Goal: Task Accomplishment & Management: Complete application form

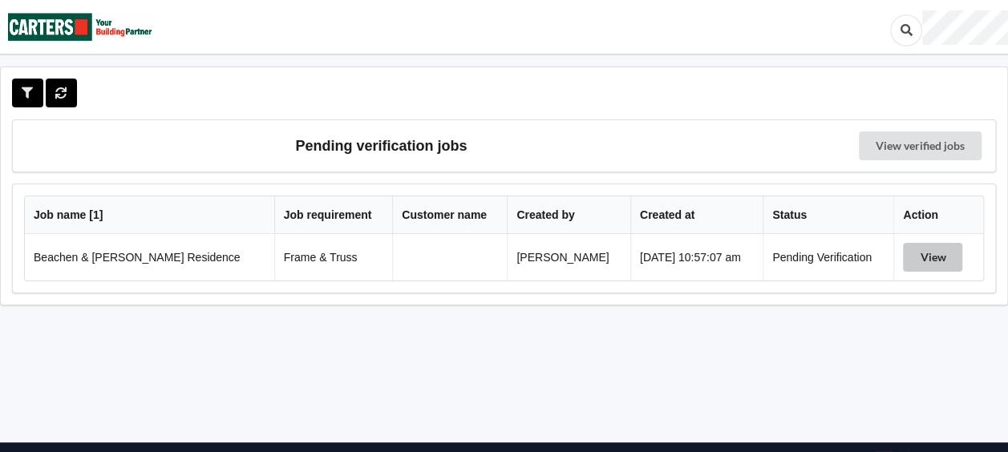
click at [931, 255] on button "View" at bounding box center [932, 257] width 59 height 29
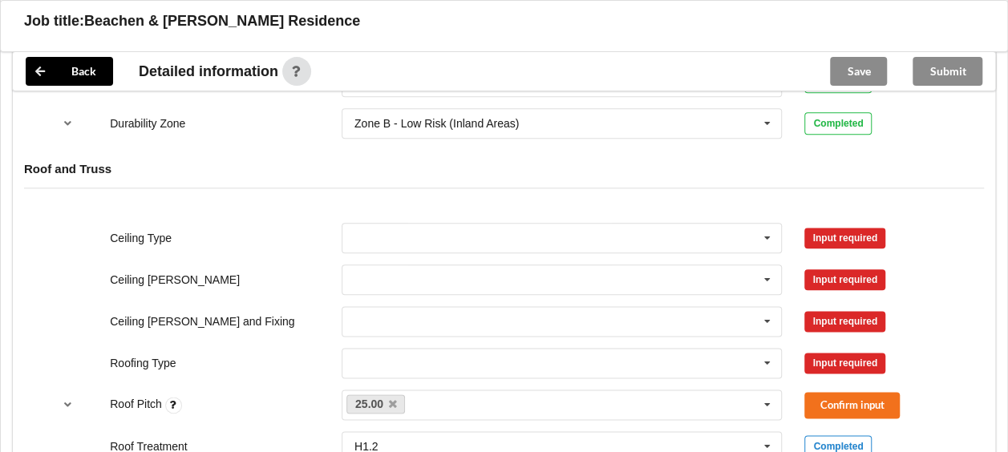
scroll to position [855, 0]
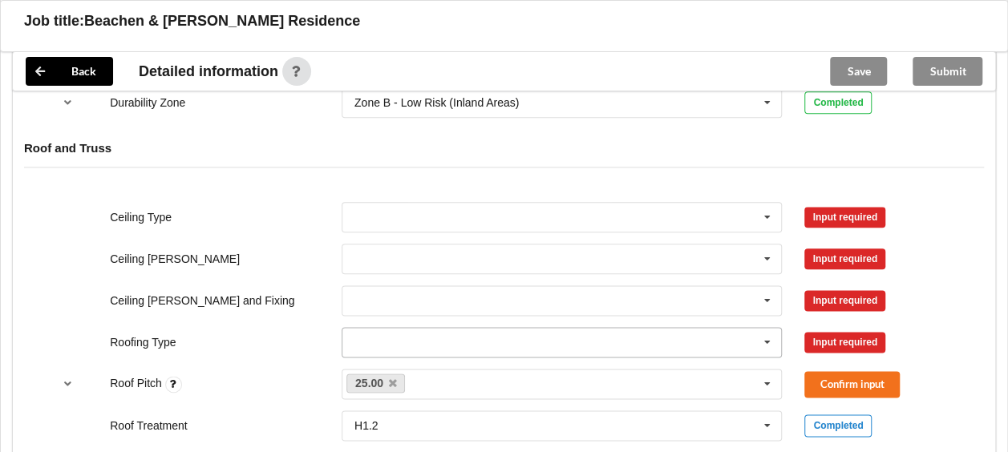
click at [767, 337] on icon at bounding box center [767, 343] width 24 height 30
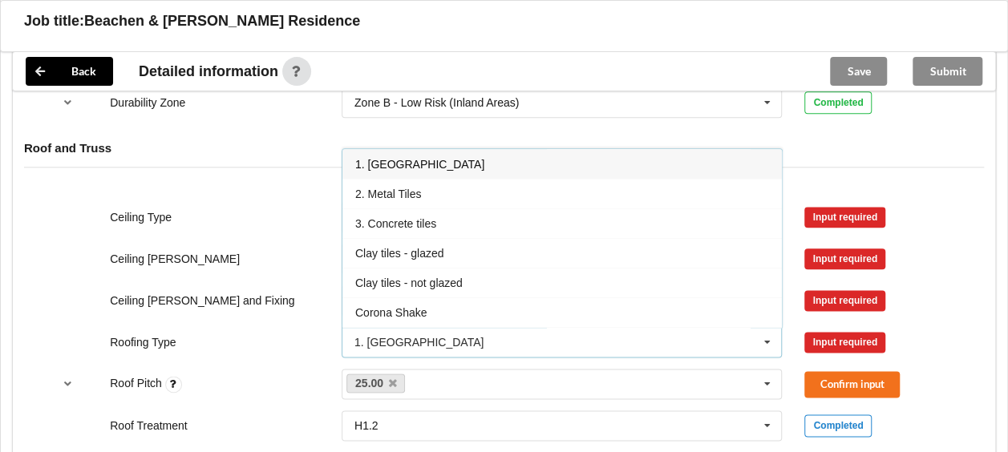
click at [571, 160] on div "1. [GEOGRAPHIC_DATA]" at bounding box center [561, 164] width 439 height 30
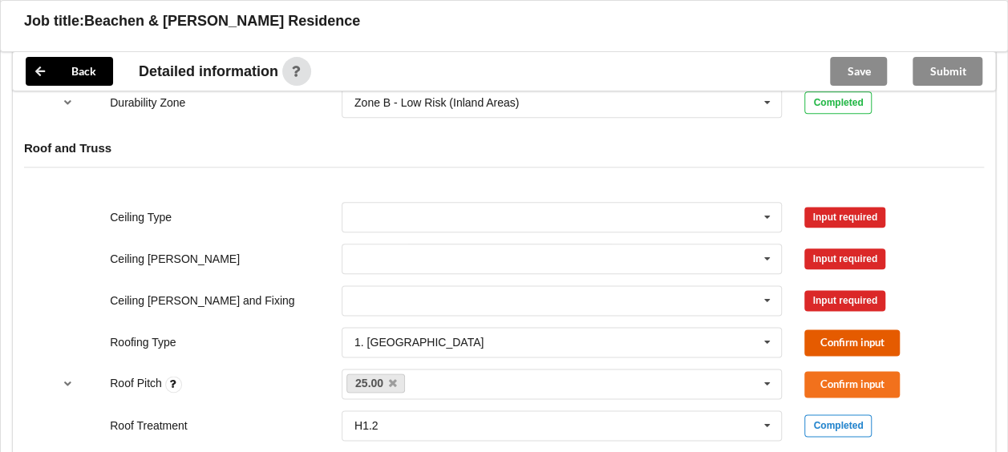
click at [845, 342] on button "Confirm input" at bounding box center [851, 343] width 95 height 26
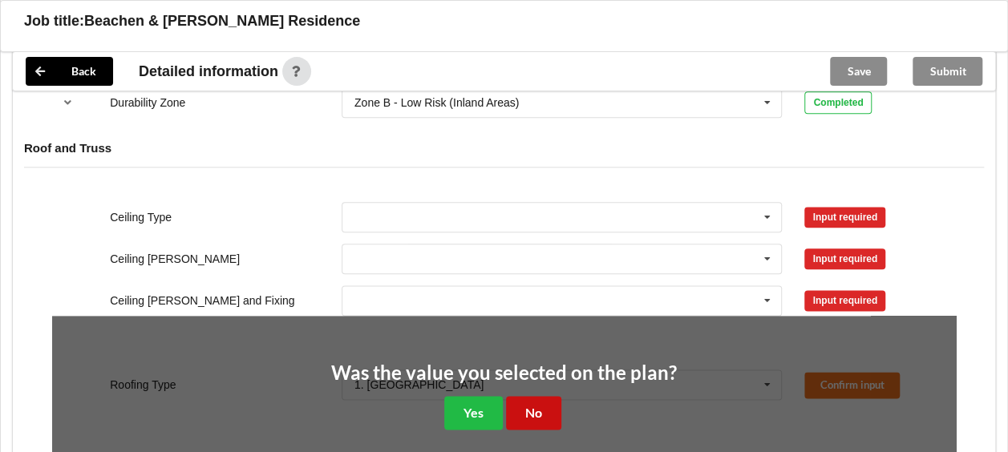
click at [524, 408] on button "No" at bounding box center [533, 412] width 55 height 33
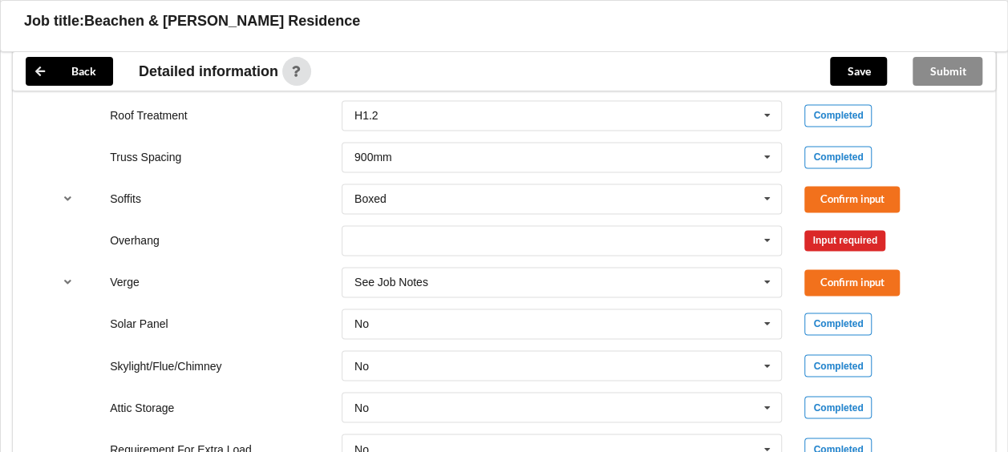
scroll to position [1176, 0]
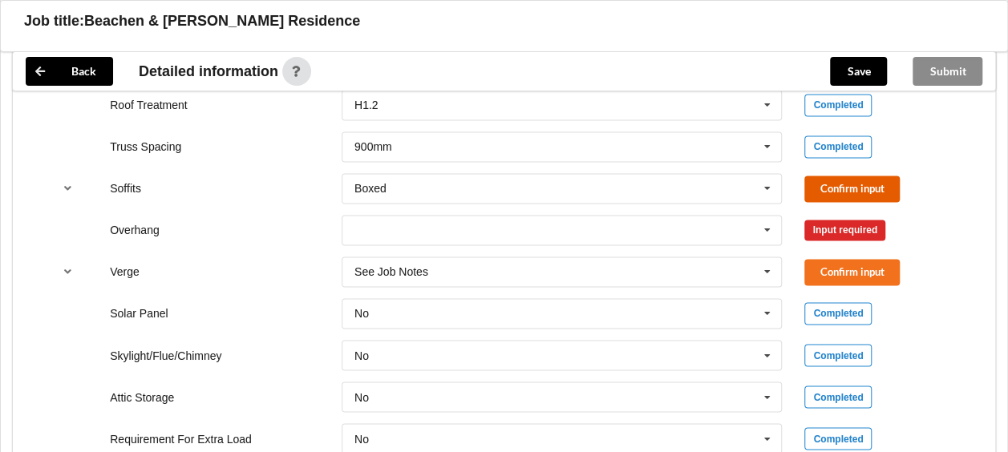
click at [851, 180] on button "Confirm input" at bounding box center [851, 189] width 95 height 26
click at [768, 225] on icon at bounding box center [767, 231] width 24 height 30
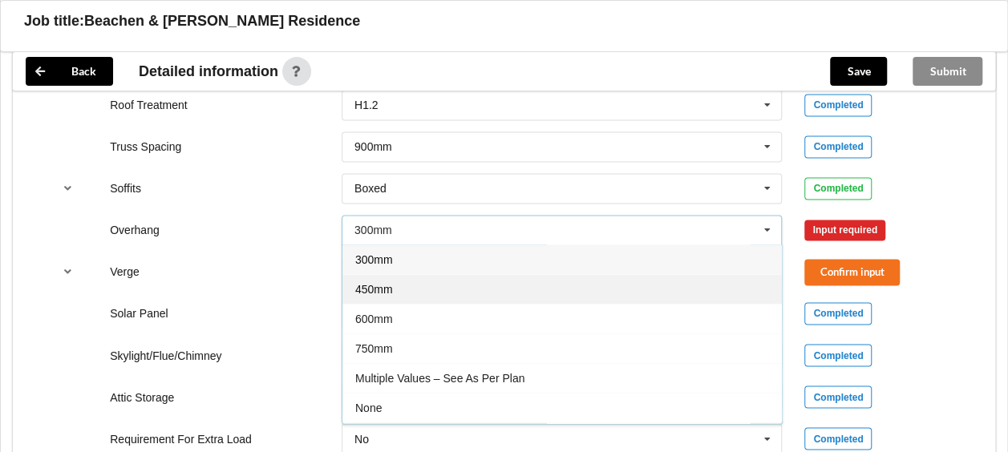
click at [587, 286] on div "450mm" at bounding box center [561, 289] width 439 height 30
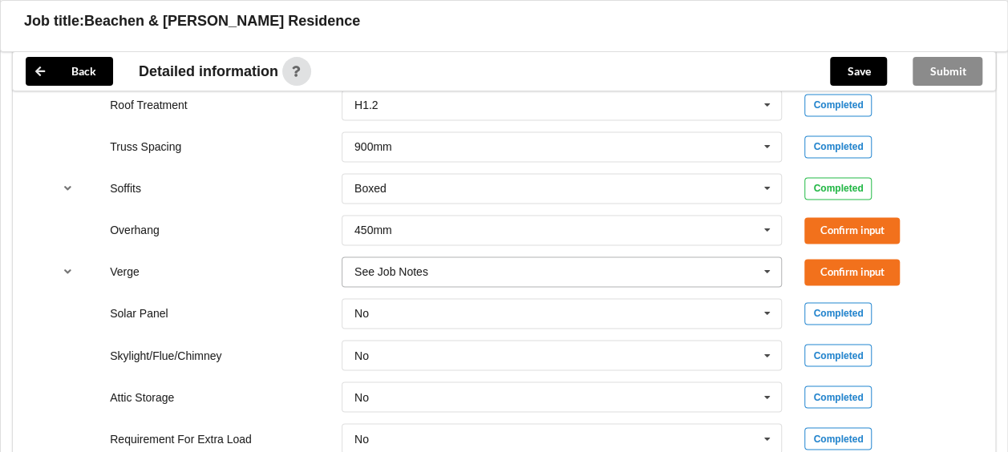
click at [771, 265] on icon at bounding box center [767, 272] width 24 height 30
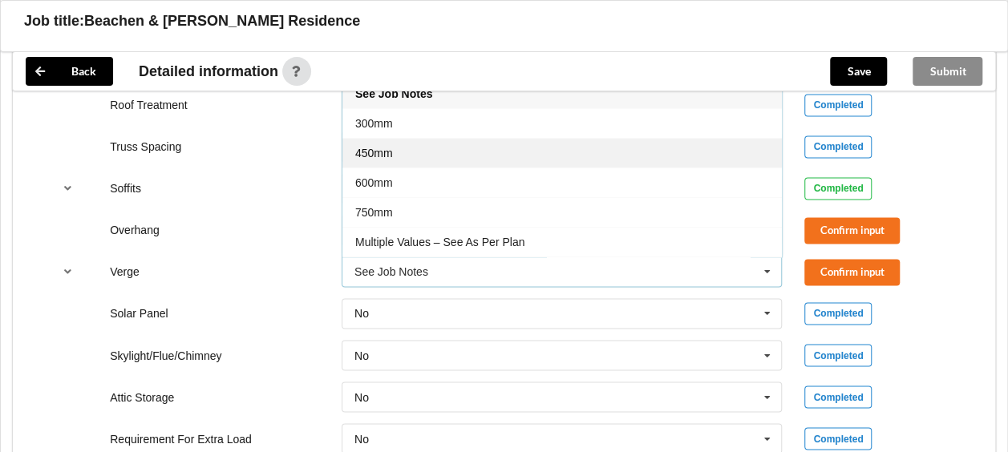
click at [482, 142] on div "450mm" at bounding box center [561, 153] width 439 height 30
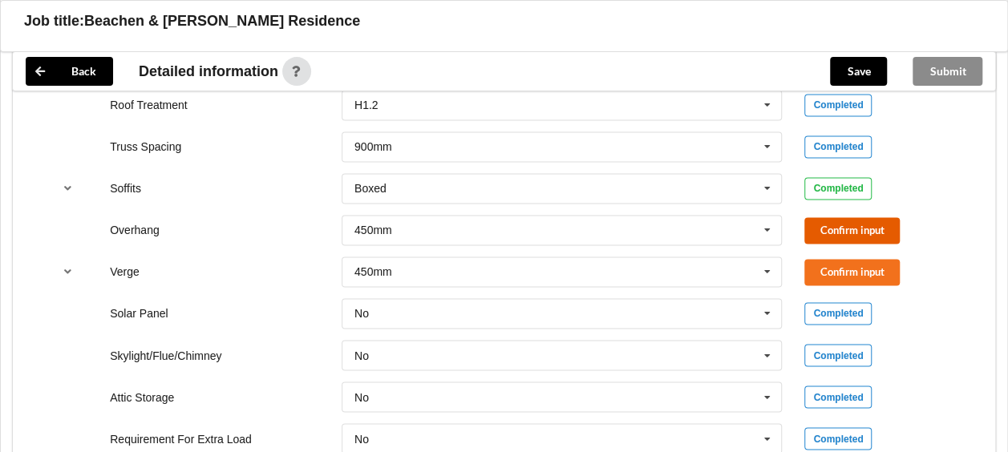
click at [836, 223] on button "Confirm input" at bounding box center [851, 230] width 95 height 26
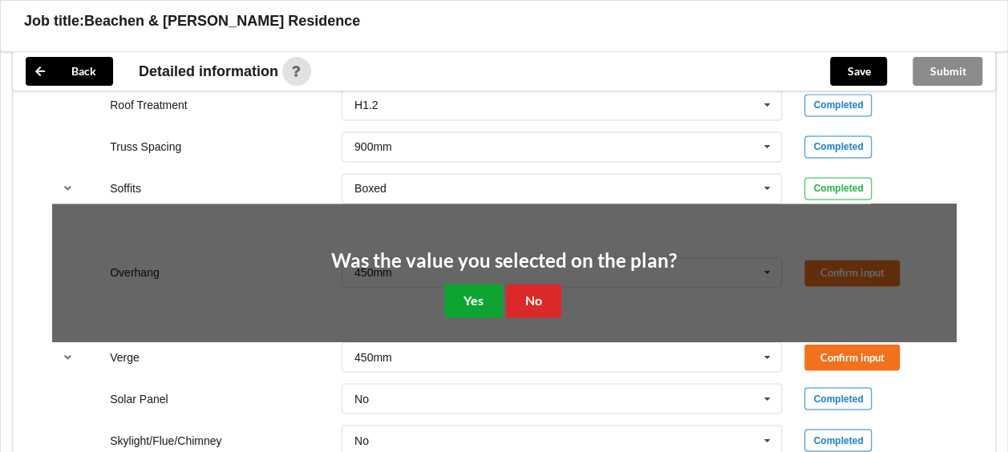
click at [476, 292] on button "Yes" at bounding box center [473, 300] width 59 height 33
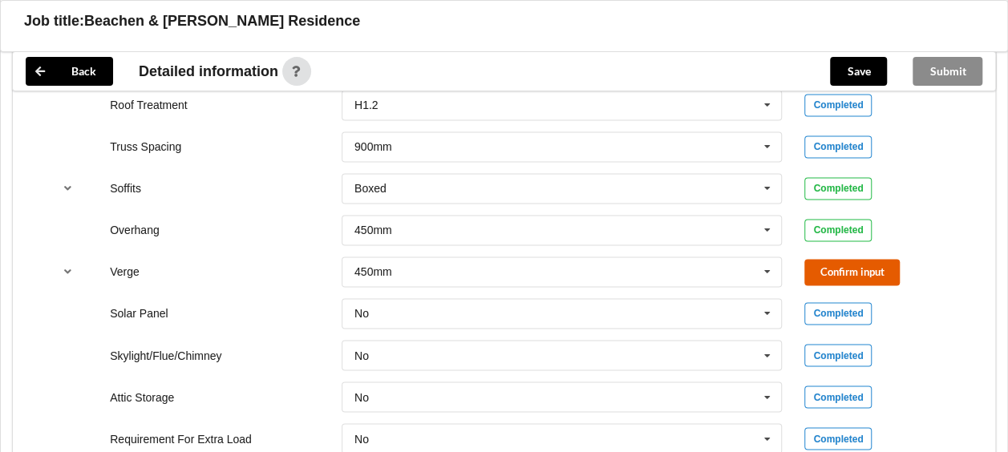
click at [839, 269] on button "Confirm input" at bounding box center [851, 272] width 95 height 26
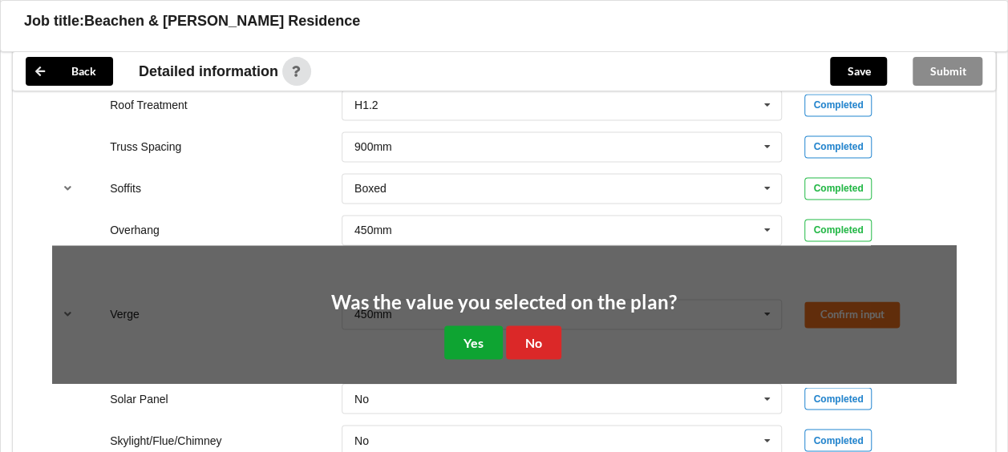
click at [484, 335] on button "Yes" at bounding box center [473, 342] width 59 height 33
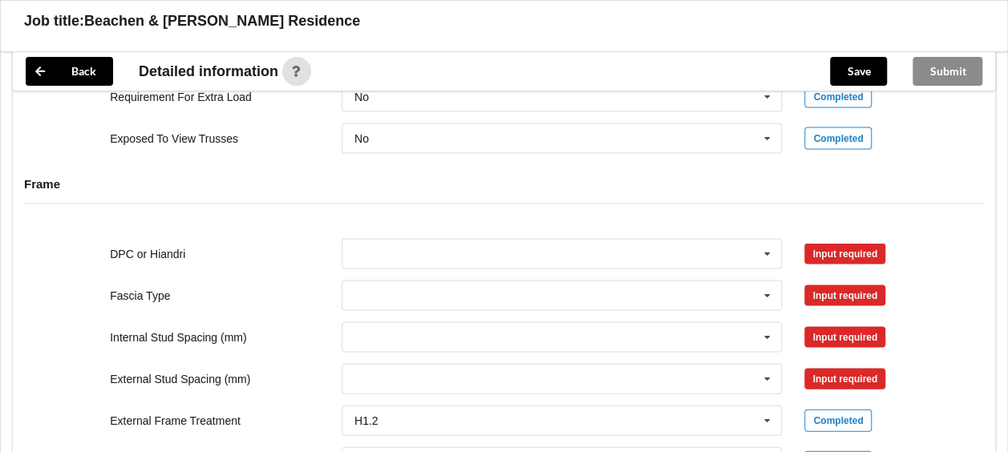
scroll to position [1518, 0]
click at [770, 245] on icon at bounding box center [767, 254] width 24 height 30
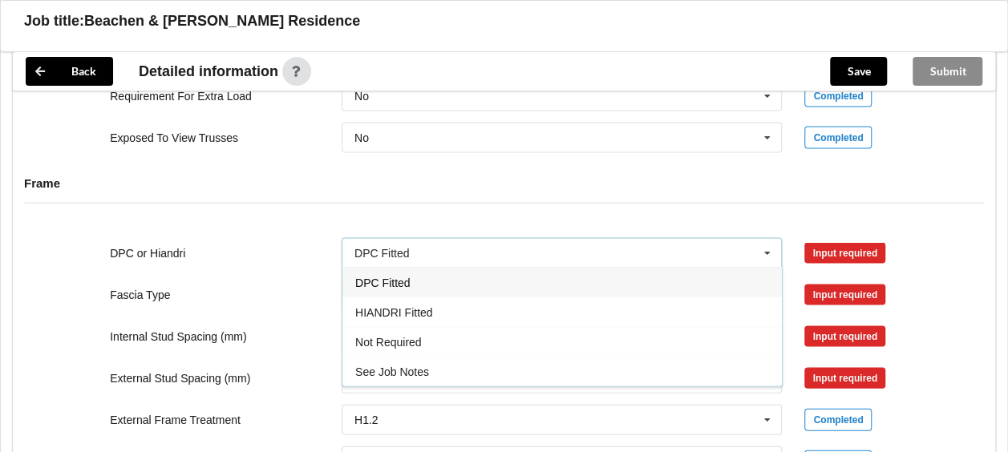
click at [577, 279] on div "DPC Fitted" at bounding box center [561, 283] width 439 height 30
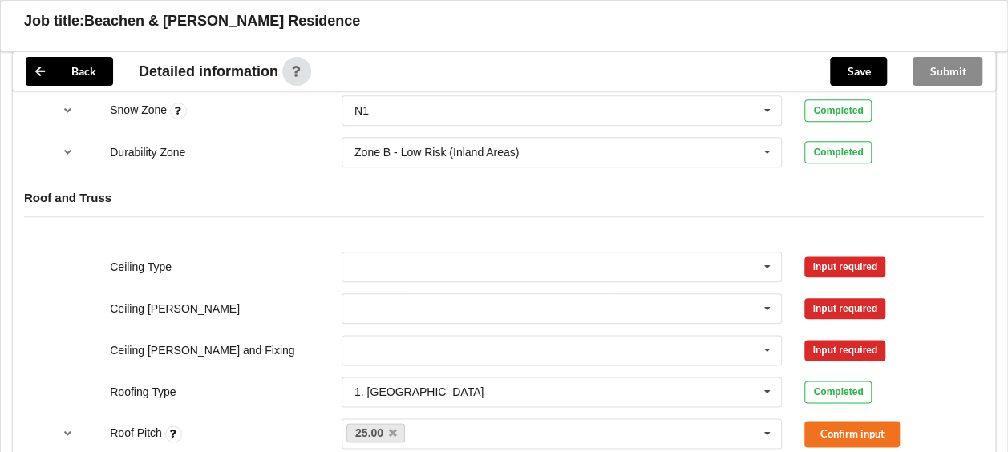
scroll to position [815, 0]
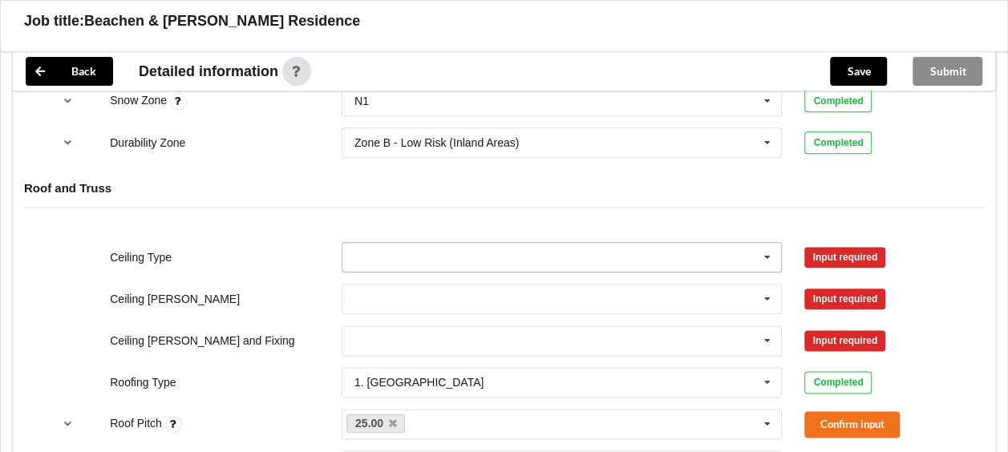
click at [769, 254] on icon at bounding box center [767, 258] width 24 height 30
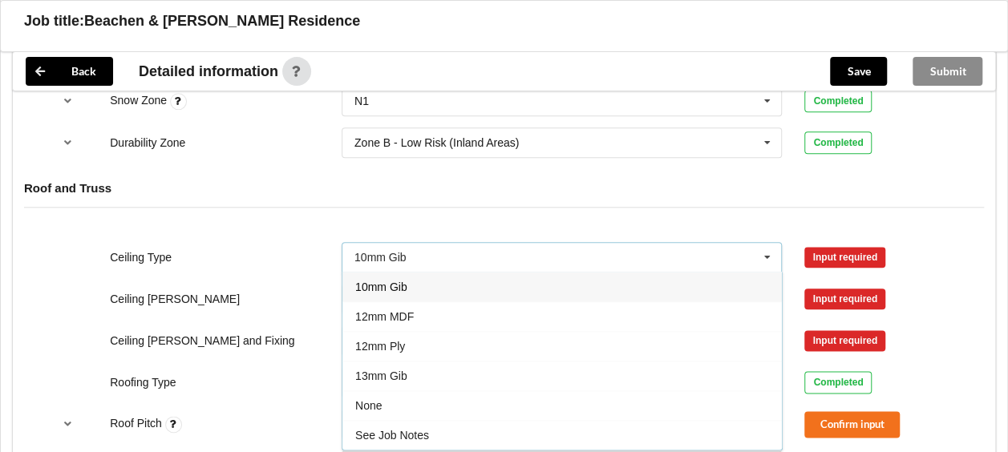
click at [502, 283] on div "10mm Gib" at bounding box center [561, 287] width 439 height 30
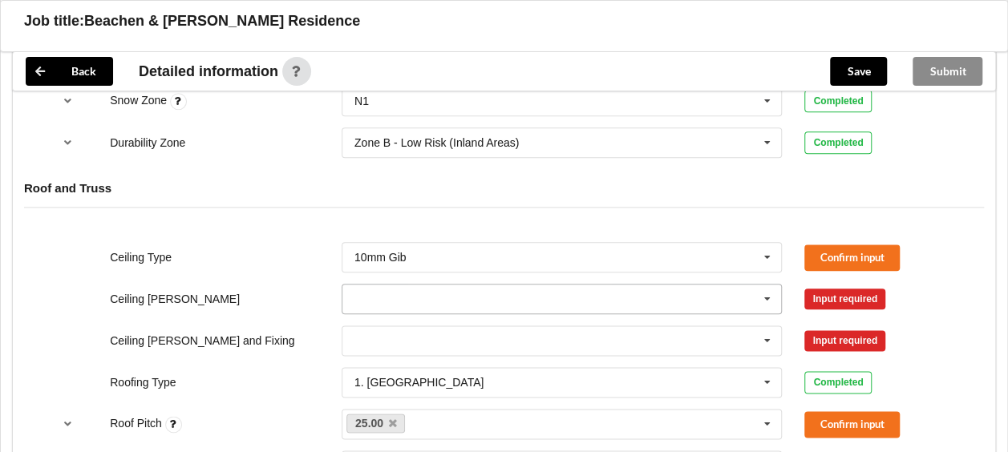
click at [768, 291] on icon at bounding box center [767, 300] width 24 height 30
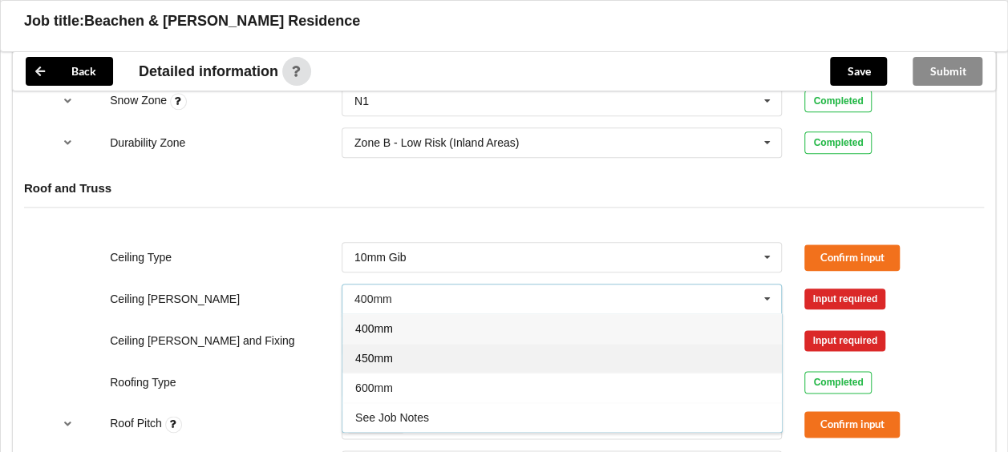
click at [443, 354] on div "450mm" at bounding box center [561, 358] width 439 height 30
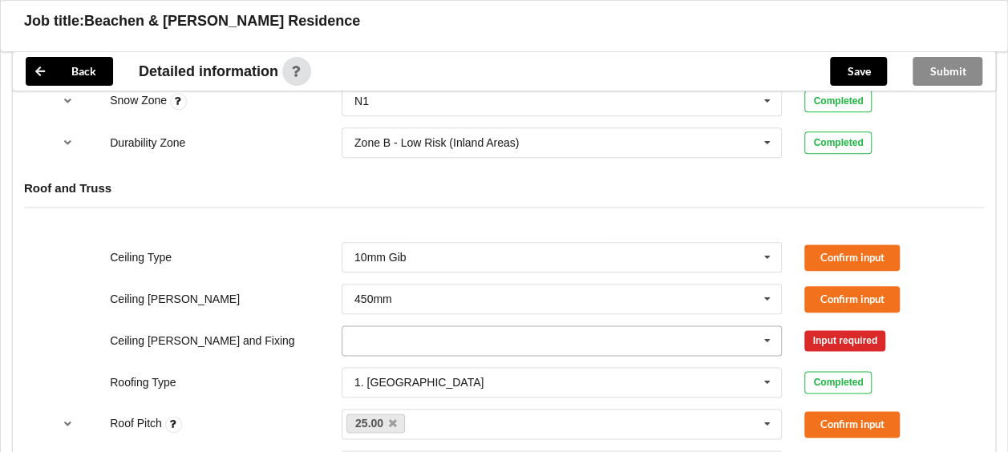
click at [768, 338] on icon at bounding box center [767, 341] width 24 height 30
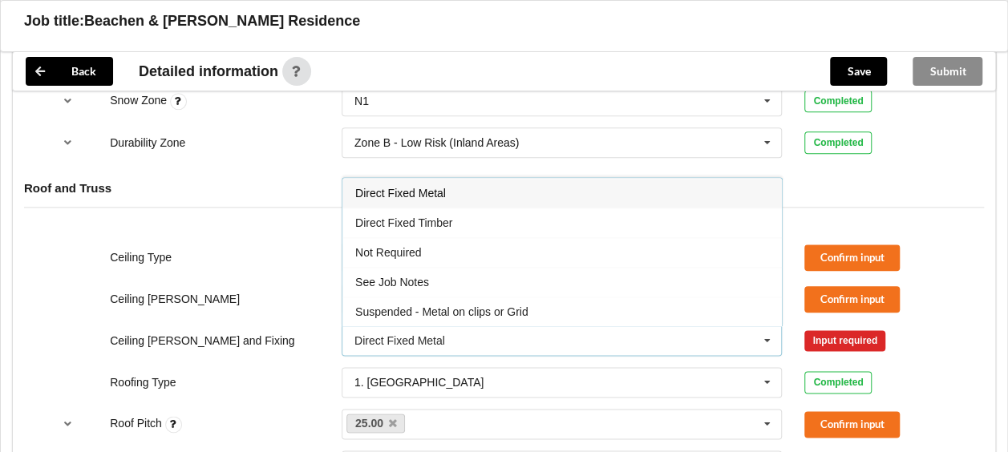
click at [433, 187] on span "Direct Fixed Metal" at bounding box center [400, 193] width 91 height 13
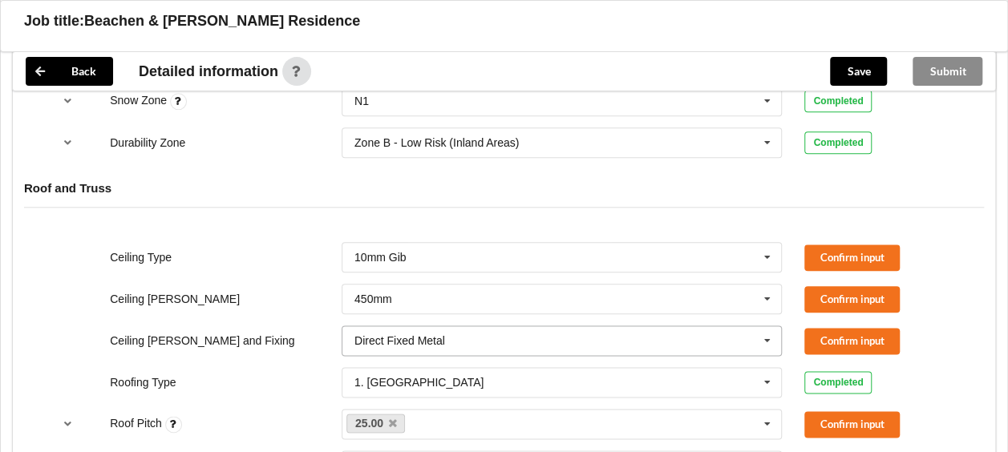
click at [769, 335] on icon at bounding box center [767, 341] width 24 height 30
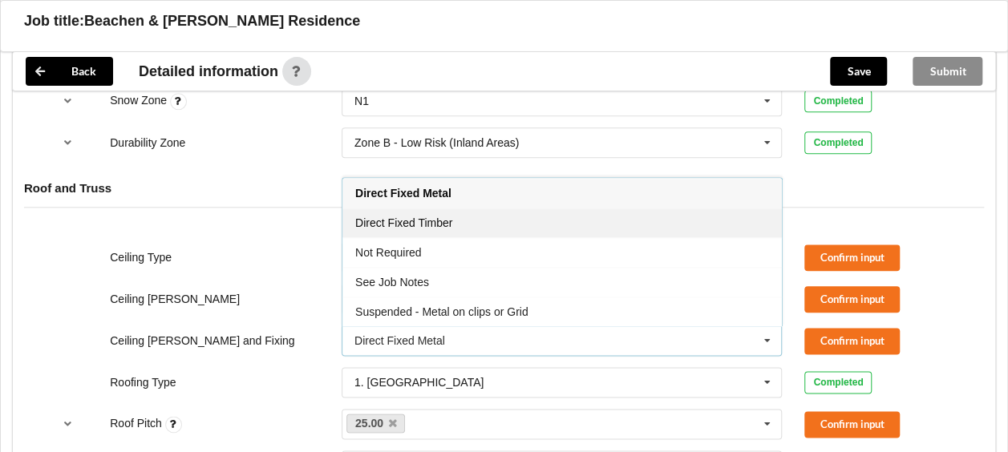
click at [473, 220] on div "Direct Fixed Timber" at bounding box center [561, 223] width 439 height 30
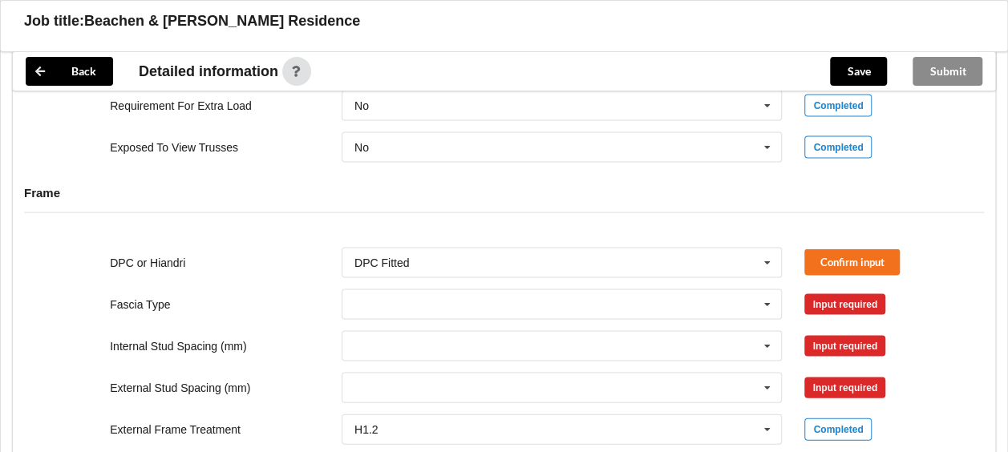
scroll to position [1573, 0]
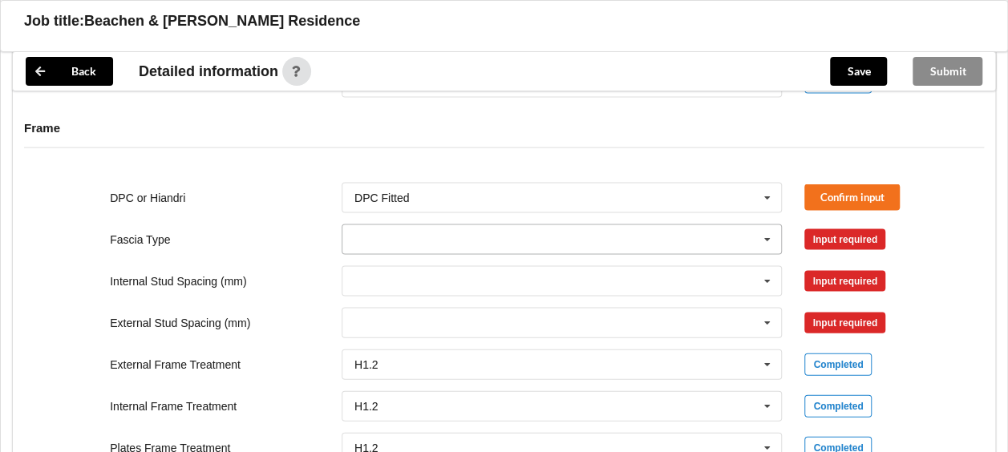
click at [766, 233] on icon at bounding box center [767, 240] width 24 height 30
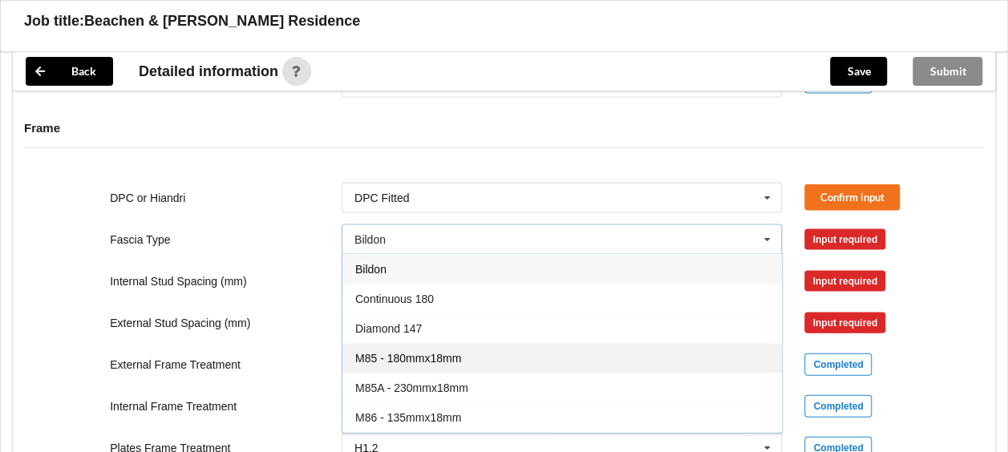
click at [452, 354] on span "M85 - 180mmx18mm" at bounding box center [408, 358] width 106 height 13
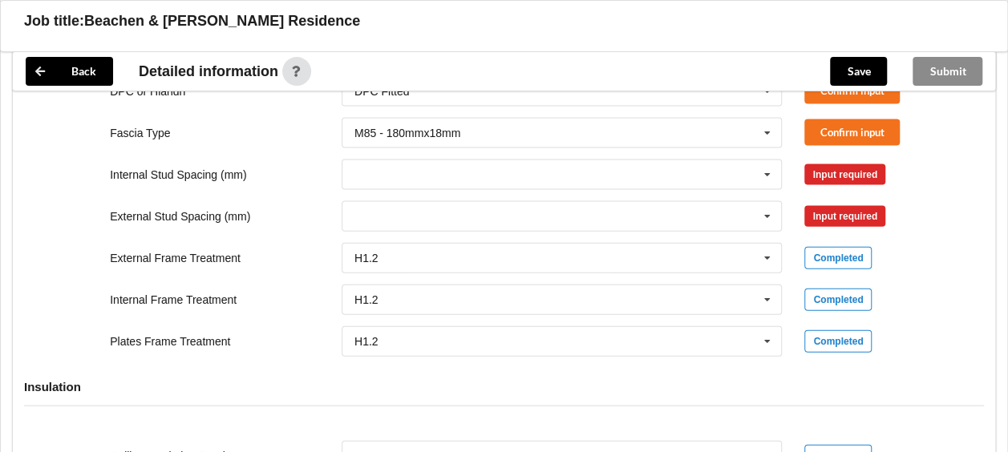
scroll to position [1690, 0]
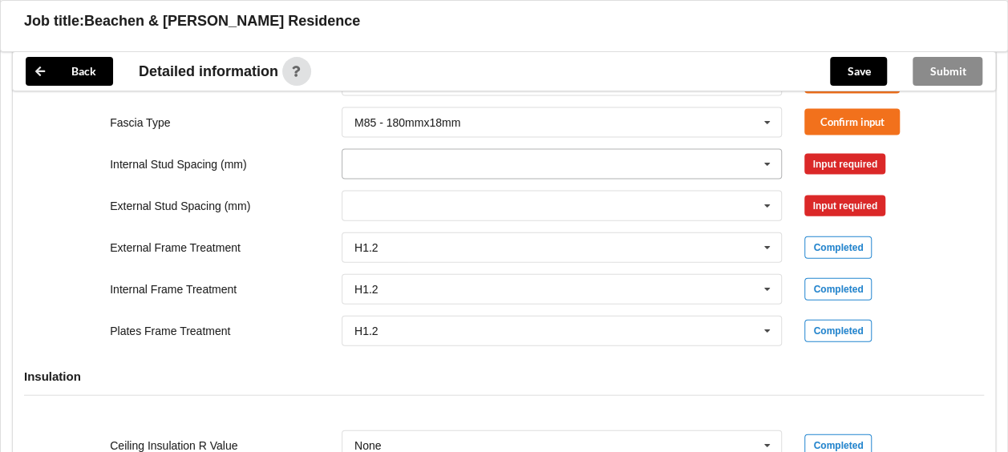
click at [768, 156] on icon at bounding box center [767, 165] width 24 height 30
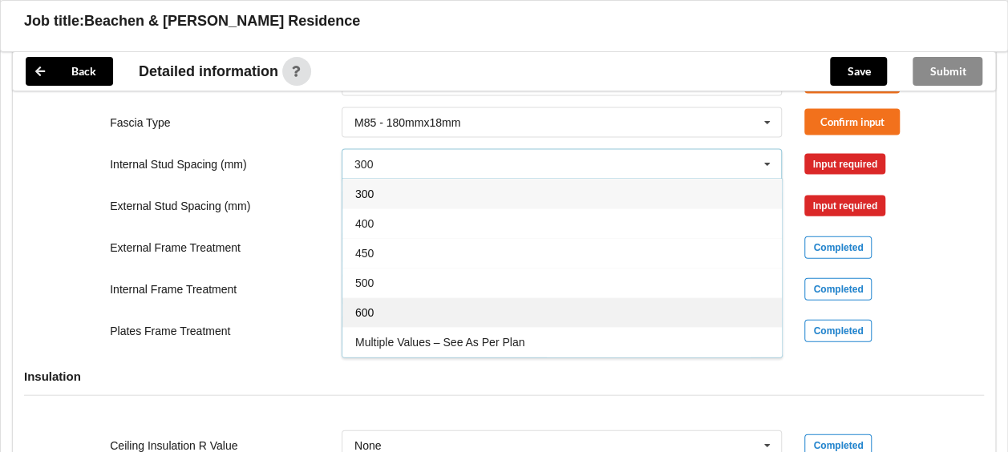
click at [488, 306] on div "600" at bounding box center [561, 312] width 439 height 30
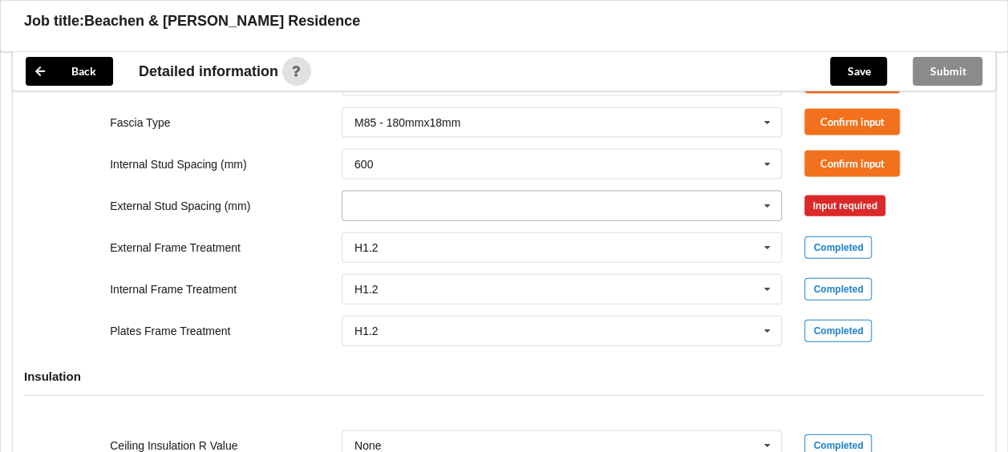
click at [773, 200] on icon at bounding box center [767, 207] width 24 height 30
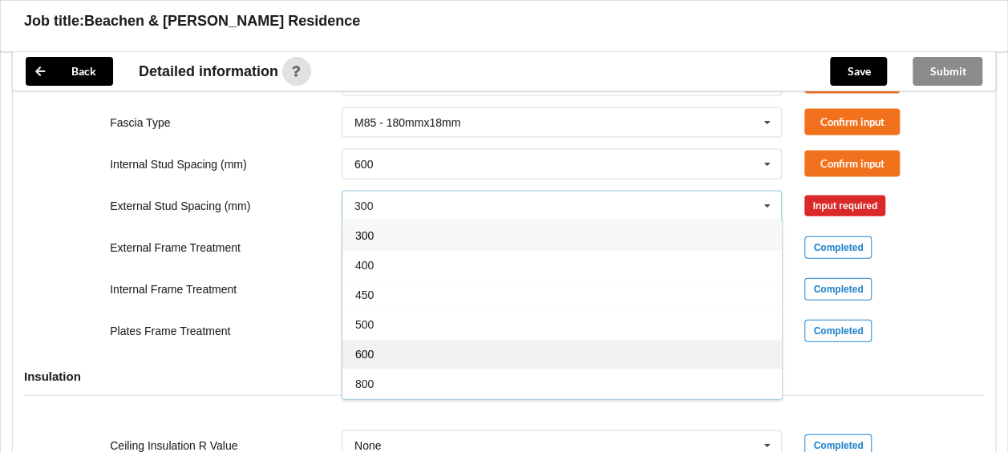
click at [406, 345] on div "600" at bounding box center [561, 354] width 439 height 30
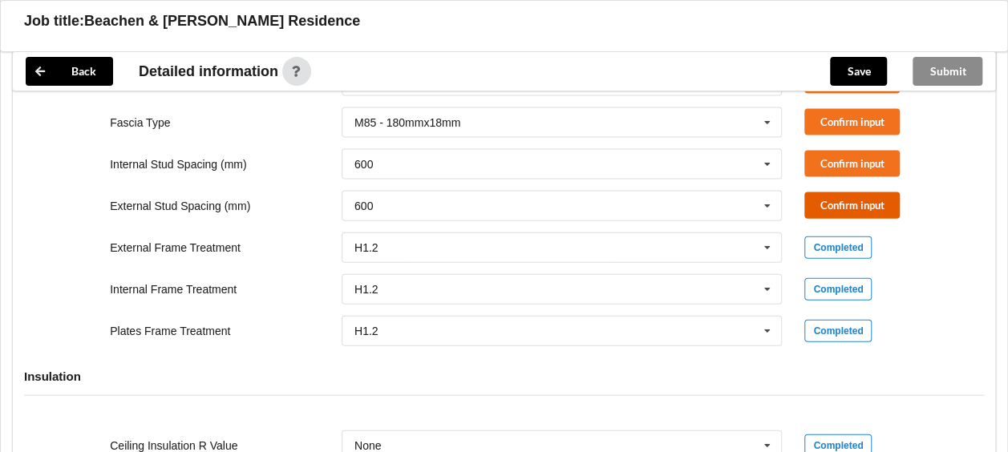
click at [851, 208] on button "Confirm input" at bounding box center [851, 205] width 95 height 26
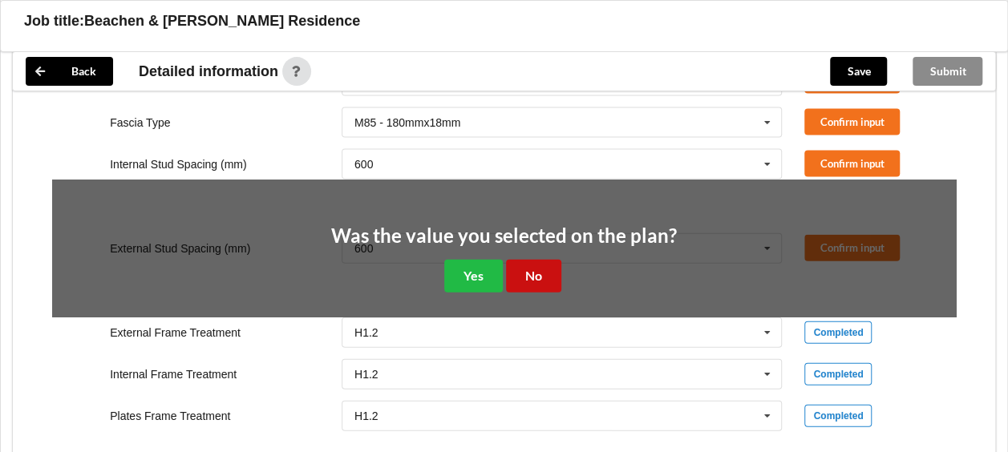
click at [536, 270] on button "No" at bounding box center [533, 276] width 55 height 33
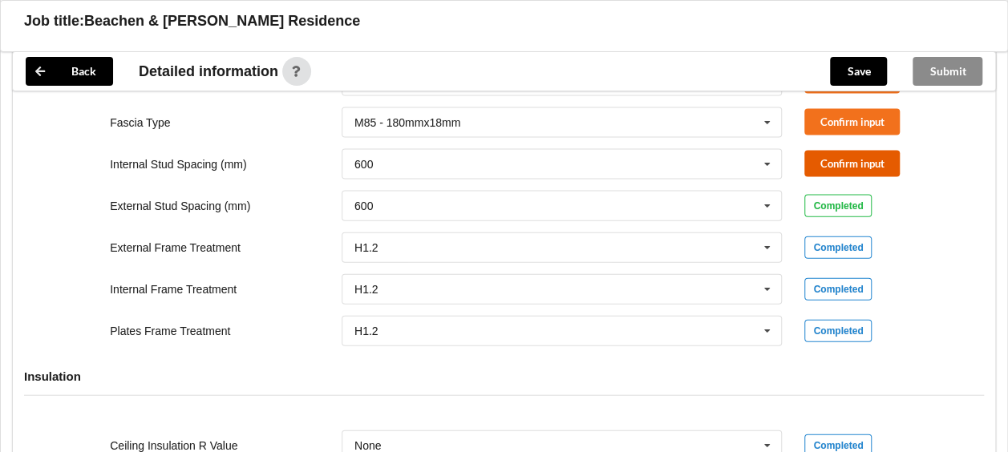
click at [845, 162] on button "Confirm input" at bounding box center [851, 164] width 95 height 26
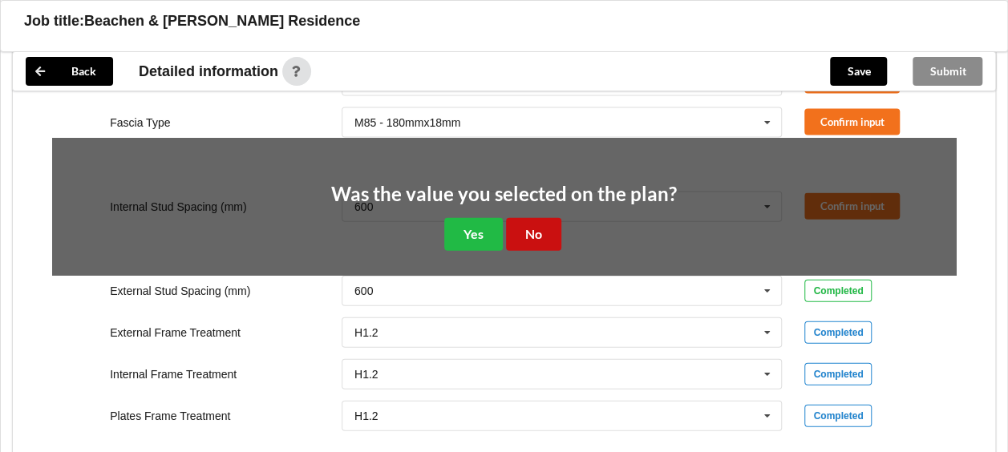
click at [540, 233] on button "No" at bounding box center [533, 234] width 55 height 33
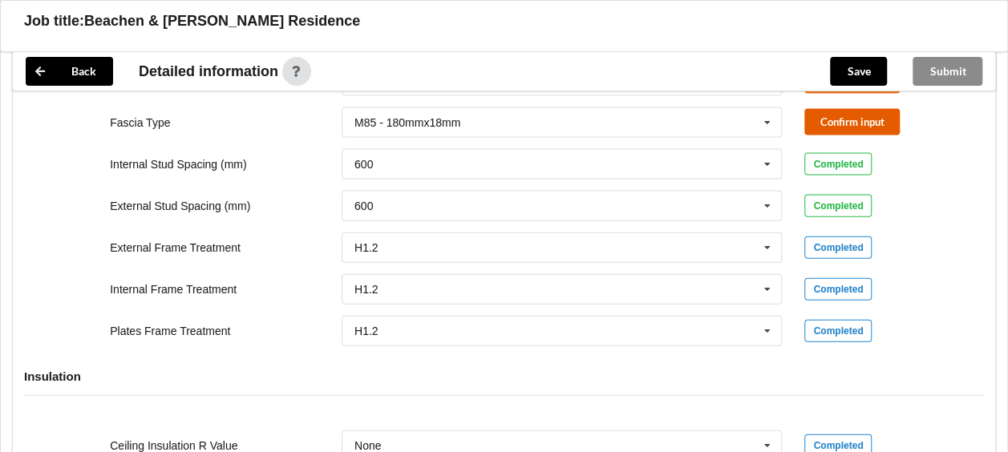
click at [847, 118] on button "Confirm input" at bounding box center [851, 122] width 95 height 26
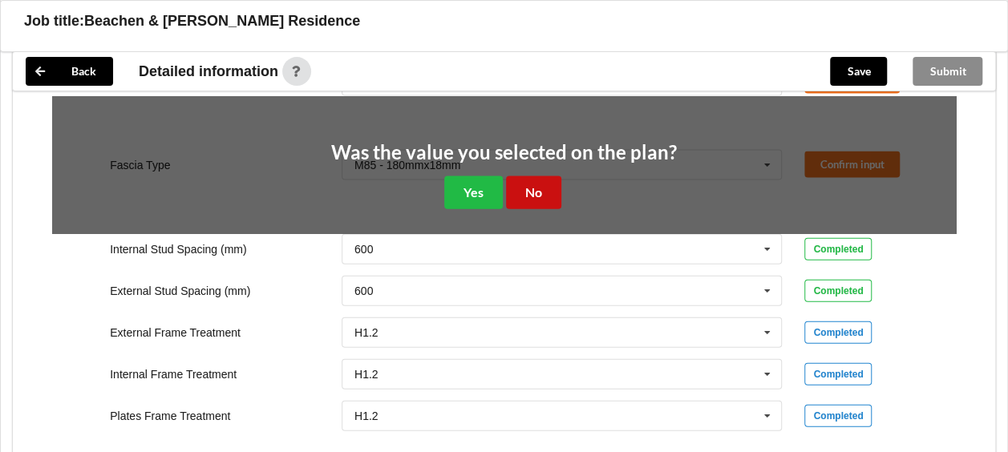
click at [540, 190] on button "No" at bounding box center [533, 192] width 55 height 33
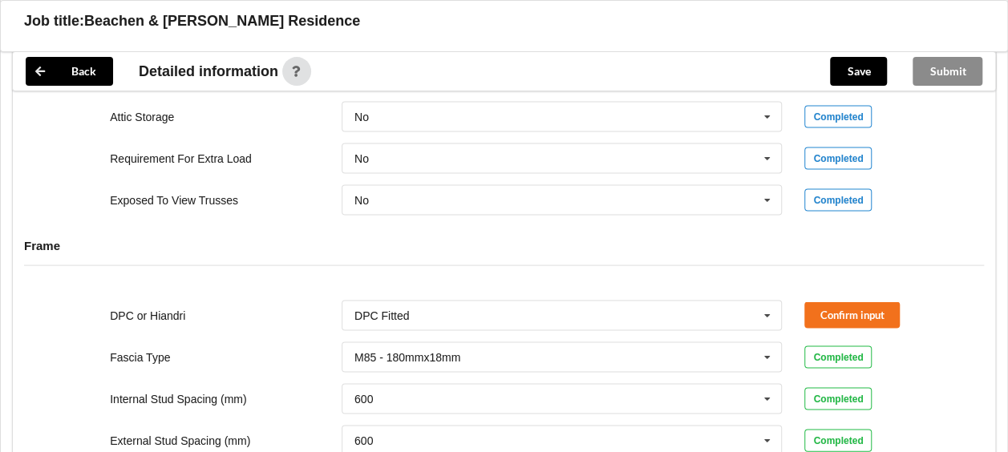
scroll to position [1413, 0]
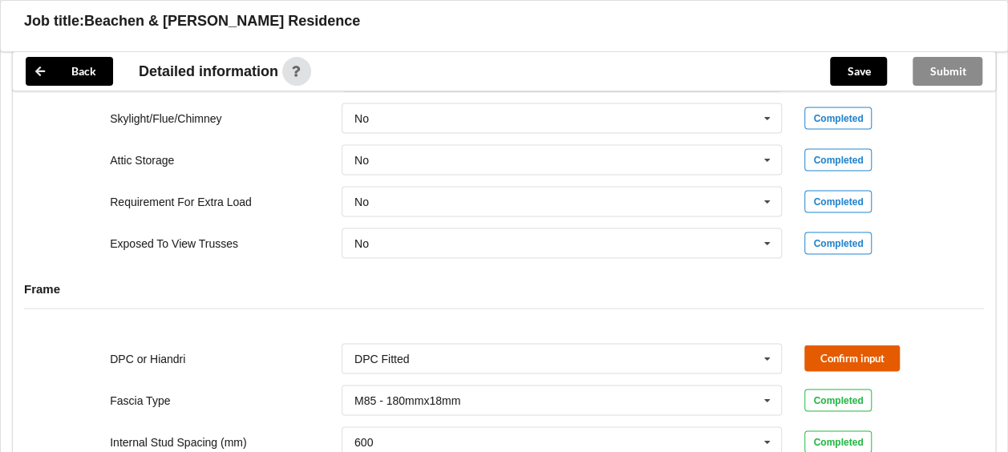
click at [850, 354] on button "Confirm input" at bounding box center [851, 358] width 95 height 26
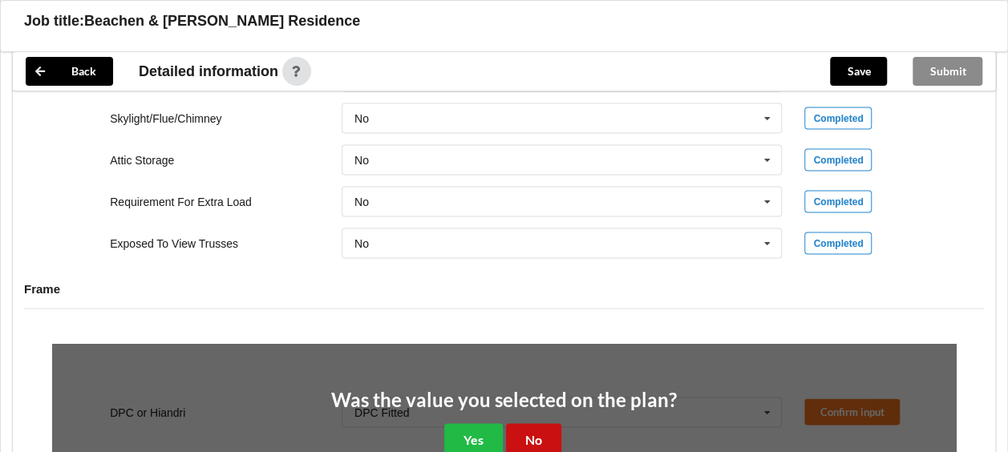
click at [533, 431] on button "No" at bounding box center [533, 439] width 55 height 33
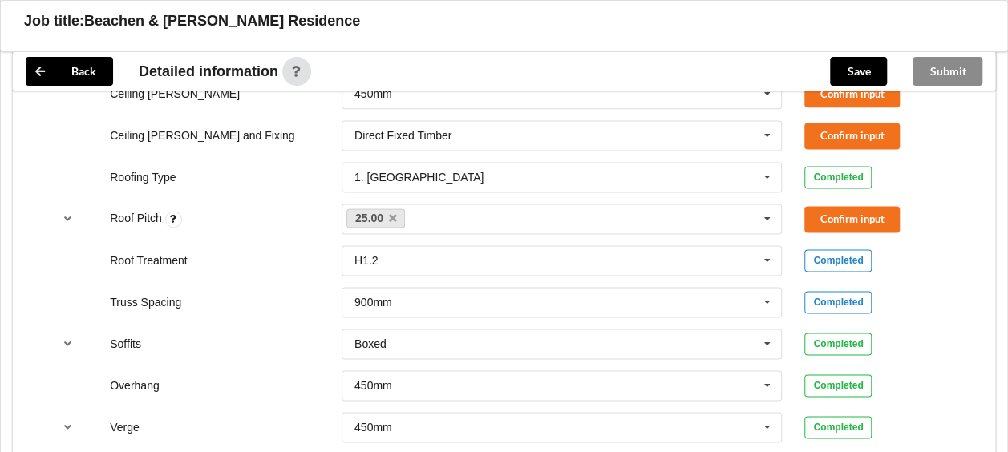
scroll to position [1004, 0]
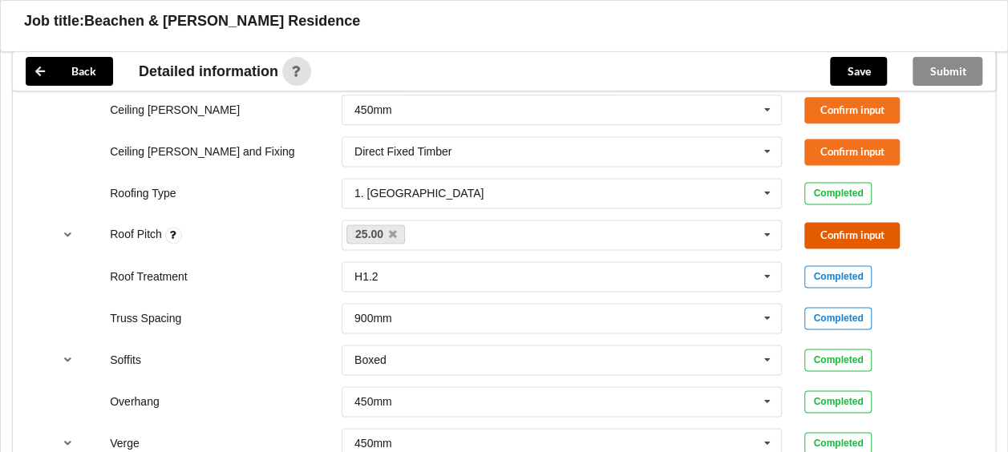
click at [834, 232] on button "Confirm input" at bounding box center [851, 235] width 95 height 26
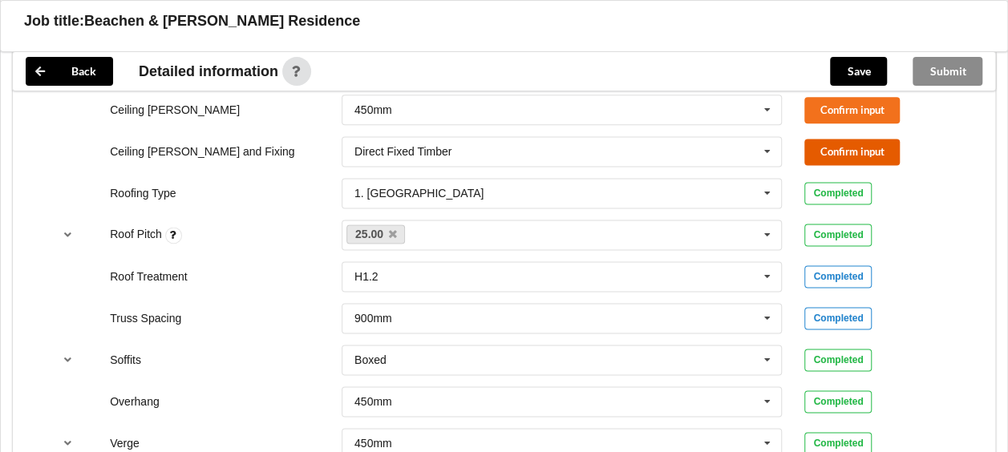
click at [844, 145] on button "Confirm input" at bounding box center [851, 152] width 95 height 26
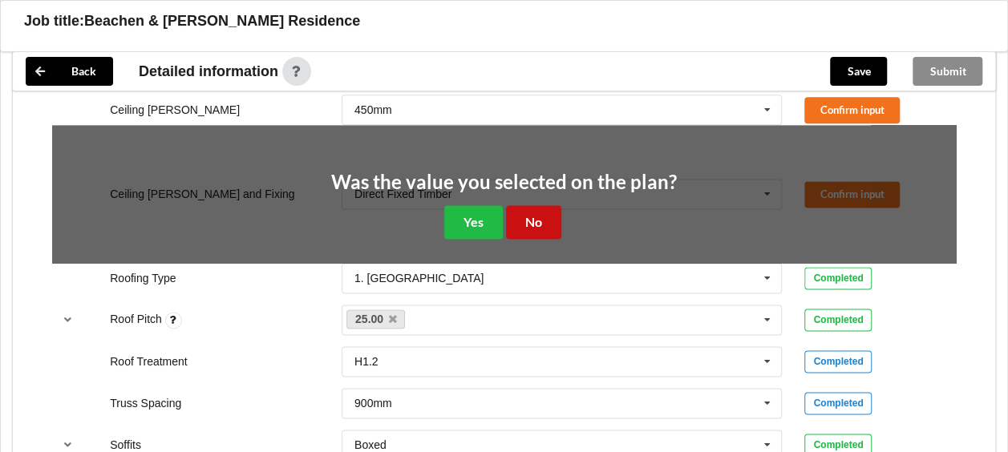
click at [544, 217] on button "No" at bounding box center [533, 221] width 55 height 33
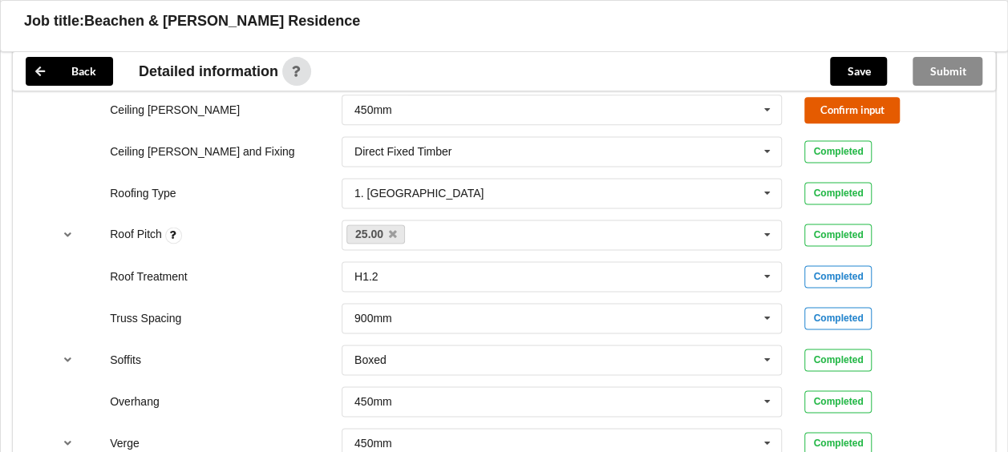
click at [837, 101] on button "Confirm input" at bounding box center [851, 110] width 95 height 26
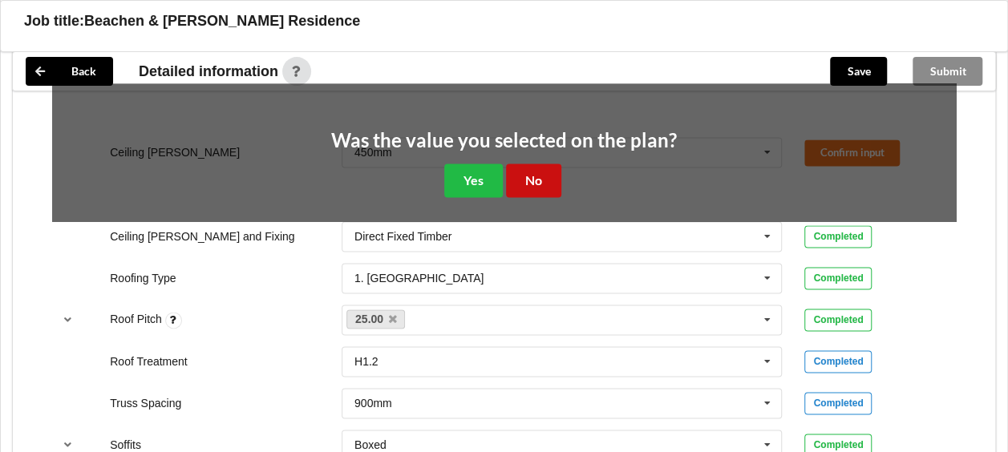
click at [542, 175] on button "No" at bounding box center [533, 180] width 55 height 33
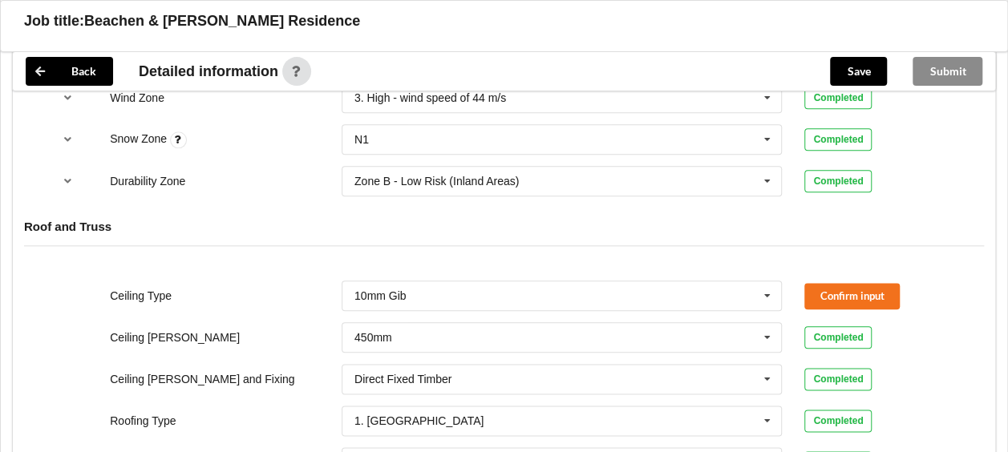
scroll to position [718, 0]
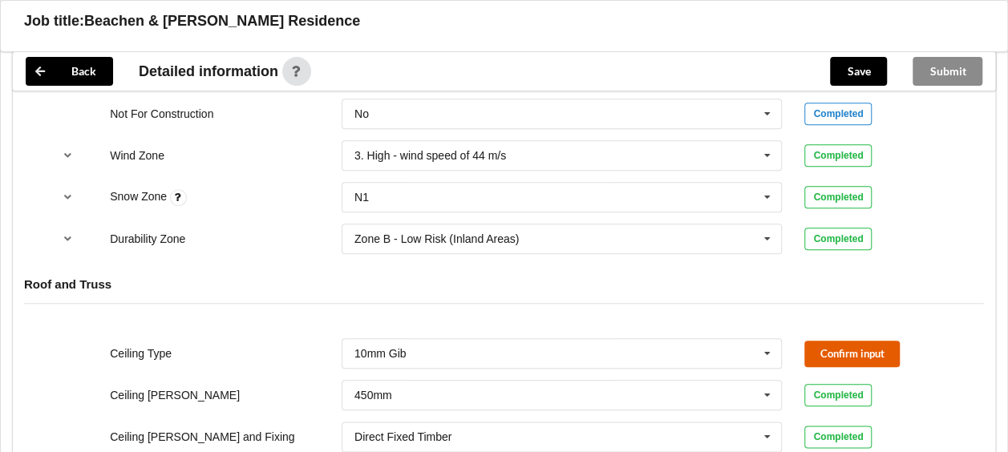
click at [876, 350] on button "Confirm input" at bounding box center [851, 354] width 95 height 26
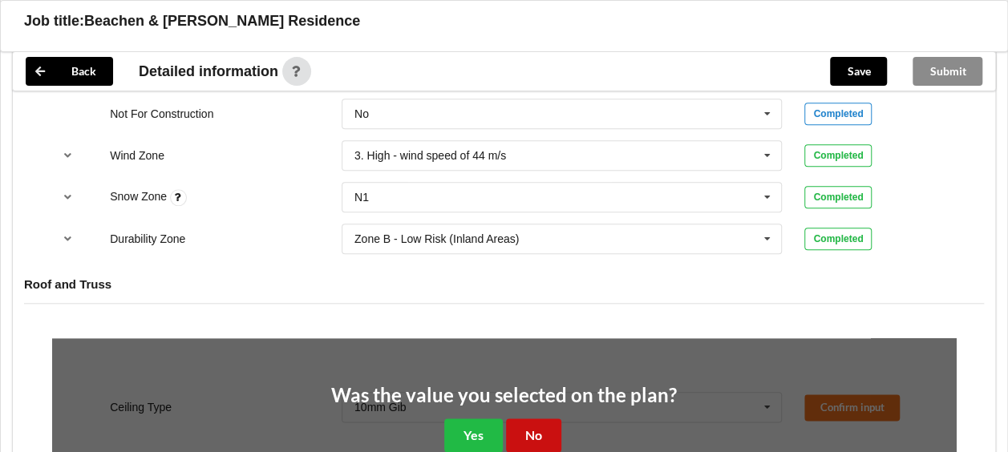
click at [538, 432] on button "No" at bounding box center [533, 435] width 55 height 33
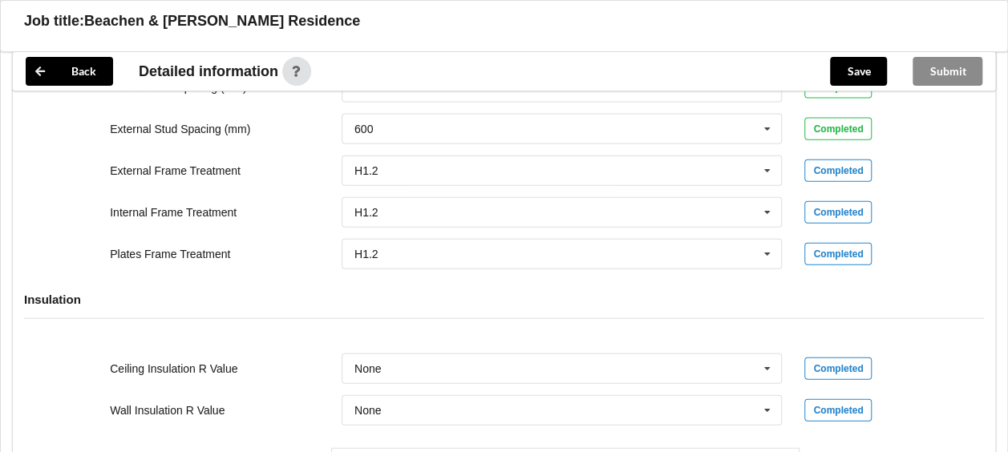
scroll to position [2005, 0]
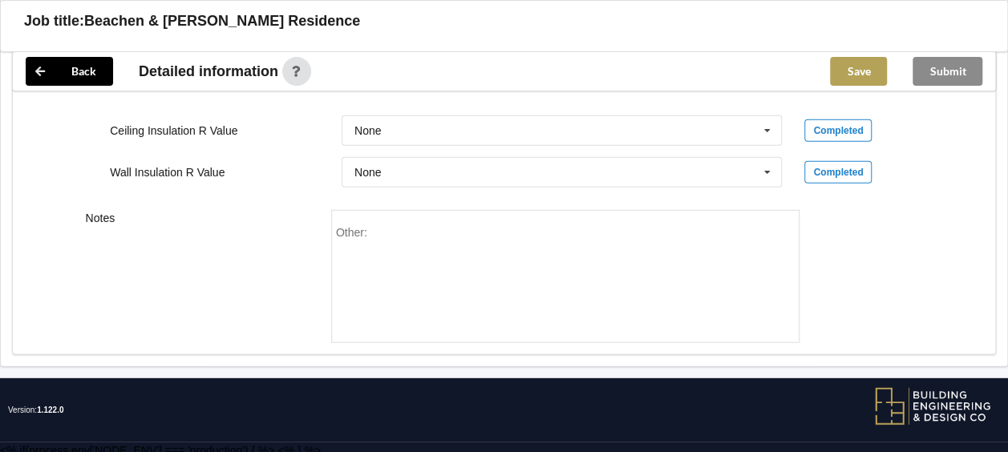
click at [860, 69] on button "Save" at bounding box center [858, 71] width 57 height 29
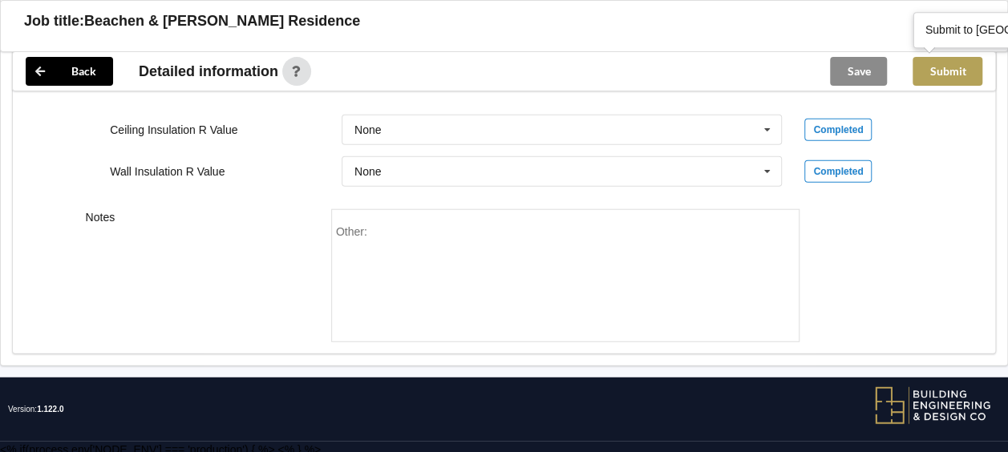
click at [953, 67] on button "Submit" at bounding box center [948, 71] width 70 height 29
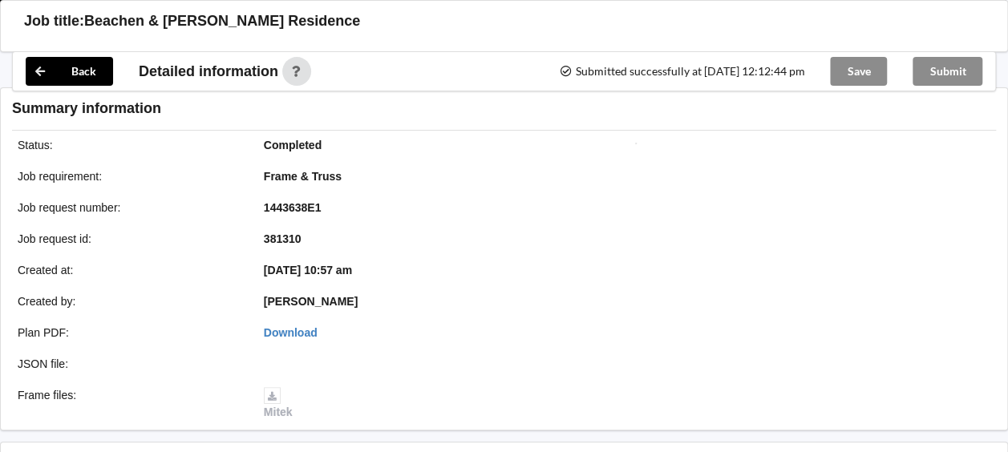
scroll to position [1932, 0]
